Goal: Task Accomplishment & Management: Manage account settings

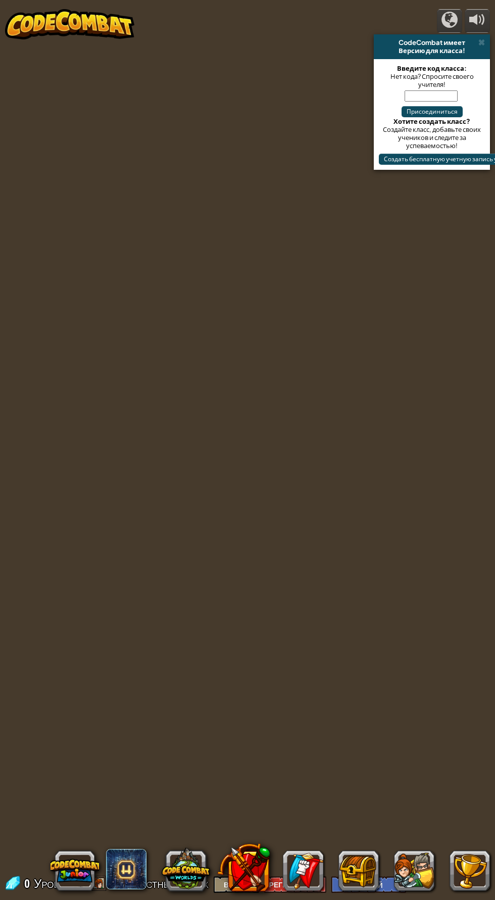
select select "ru"
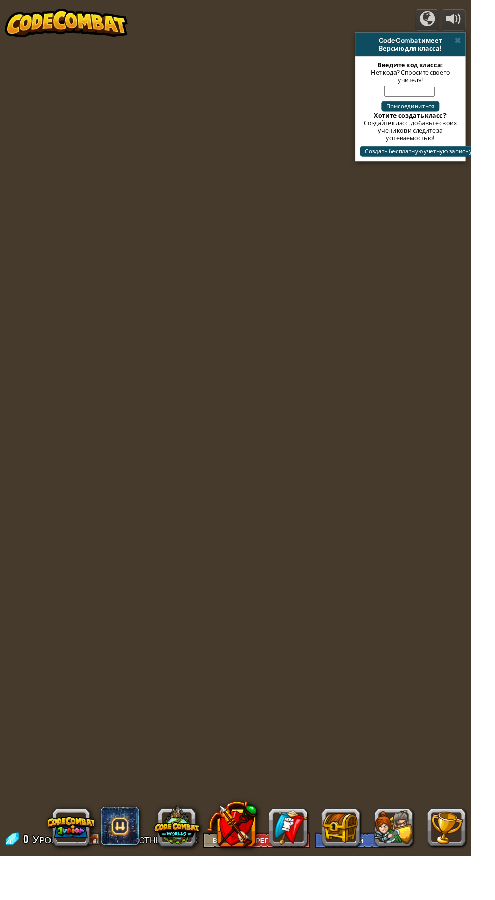
click at [57, 27] on img at bounding box center [69, 24] width 129 height 30
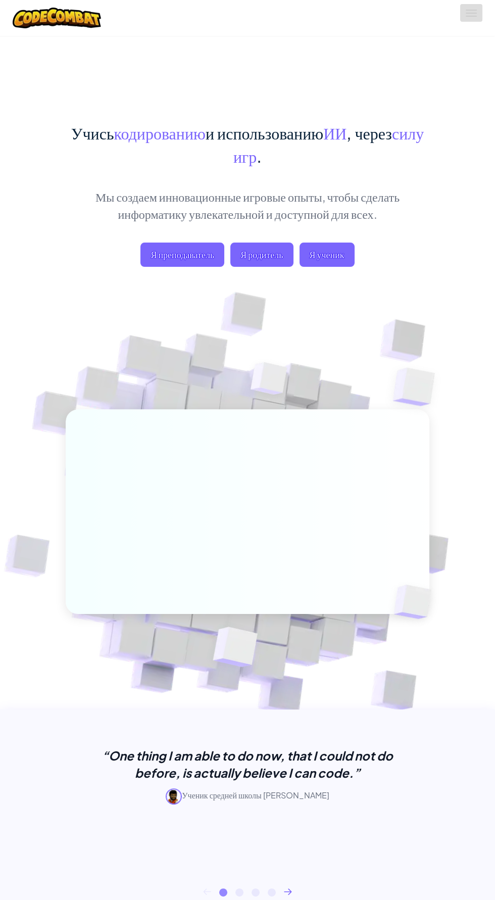
click at [471, 10] on span at bounding box center [471, 10] width 11 height 1
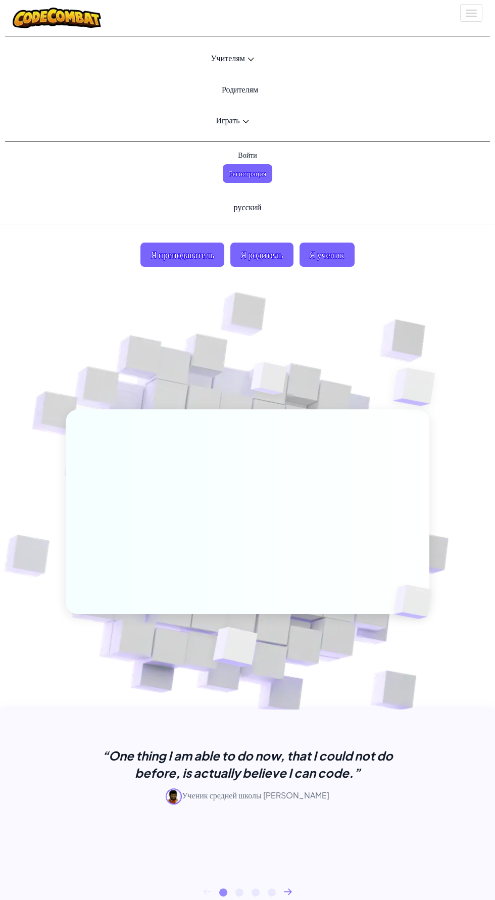
click at [247, 154] on span "Войти" at bounding box center [247, 155] width 31 height 19
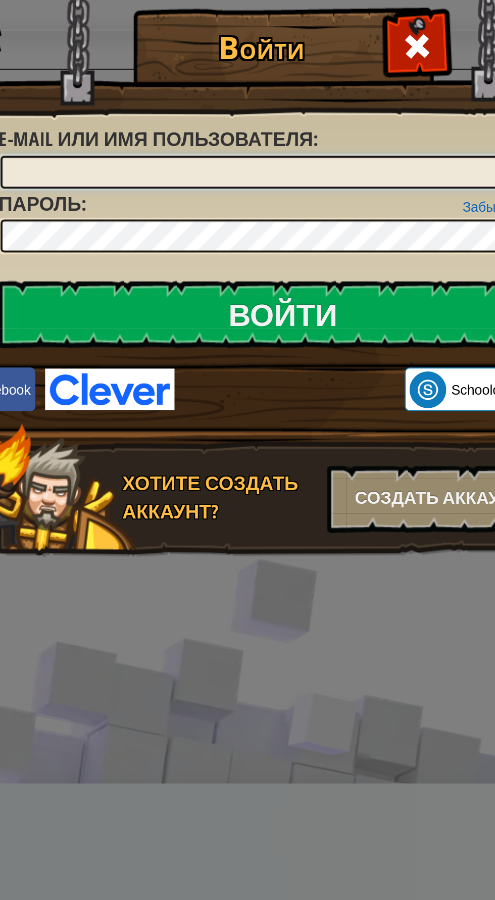
click at [133, 86] on input "E-mail или имя пользователя :" at bounding box center [248, 89] width 295 height 17
click at [126, 93] on input "E-mail или имя пользователя :" at bounding box center [248, 89] width 295 height 17
type input "Evgen97"
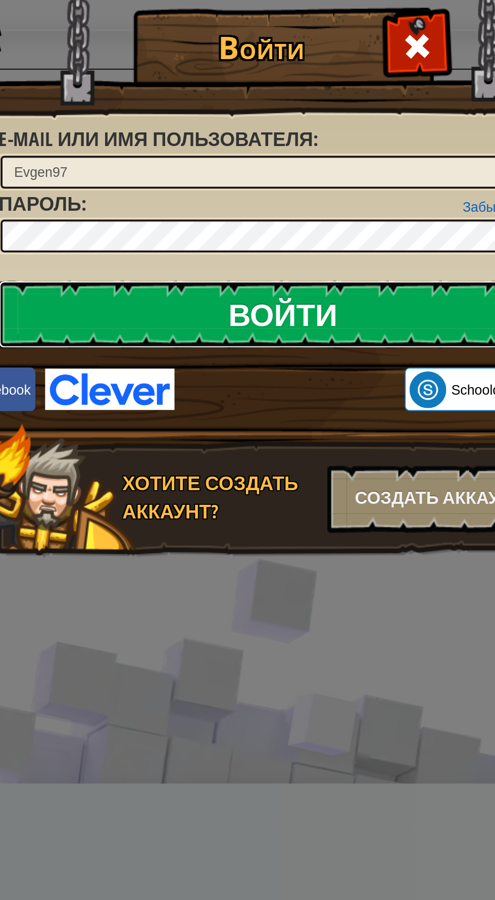
click at [294, 165] on input "Войти" at bounding box center [248, 164] width 297 height 35
